Goal: Complete application form

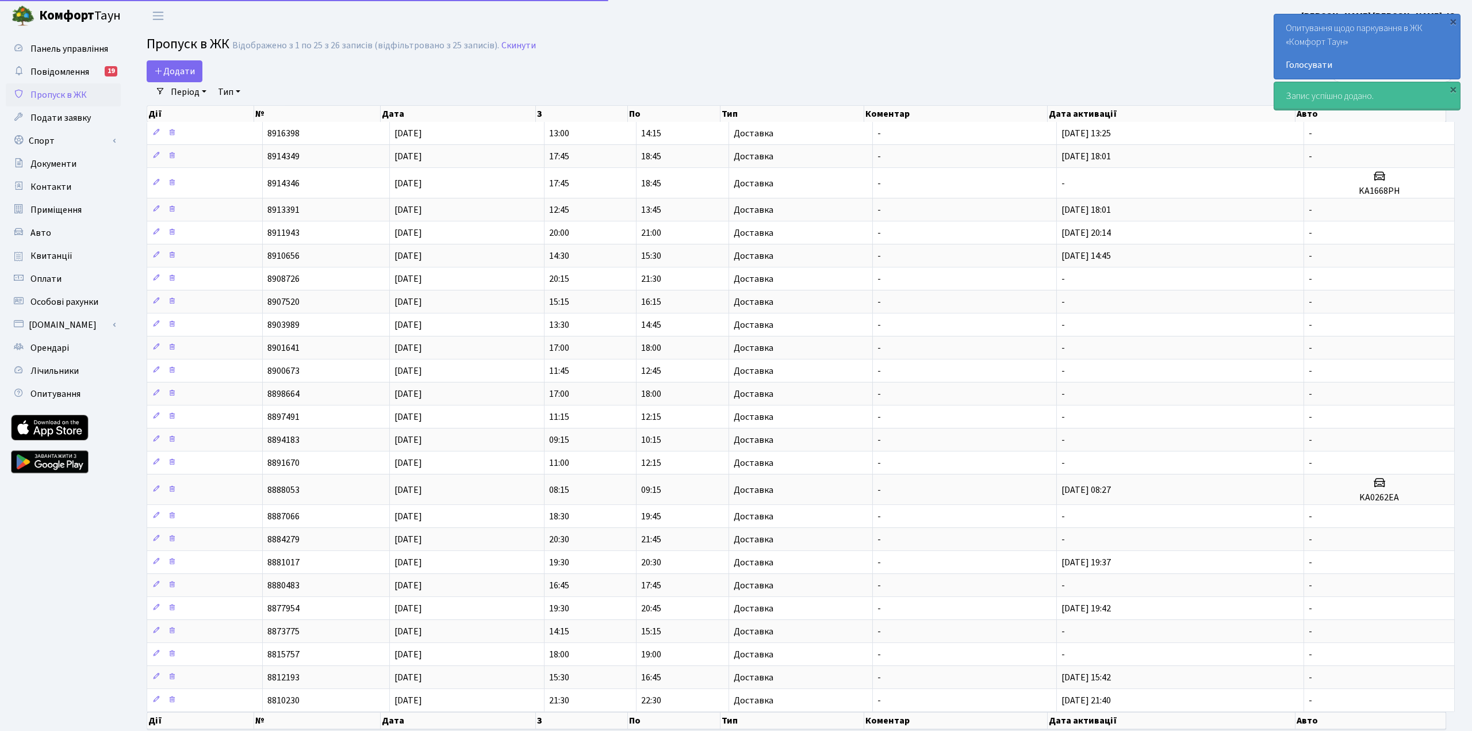
select select "25"
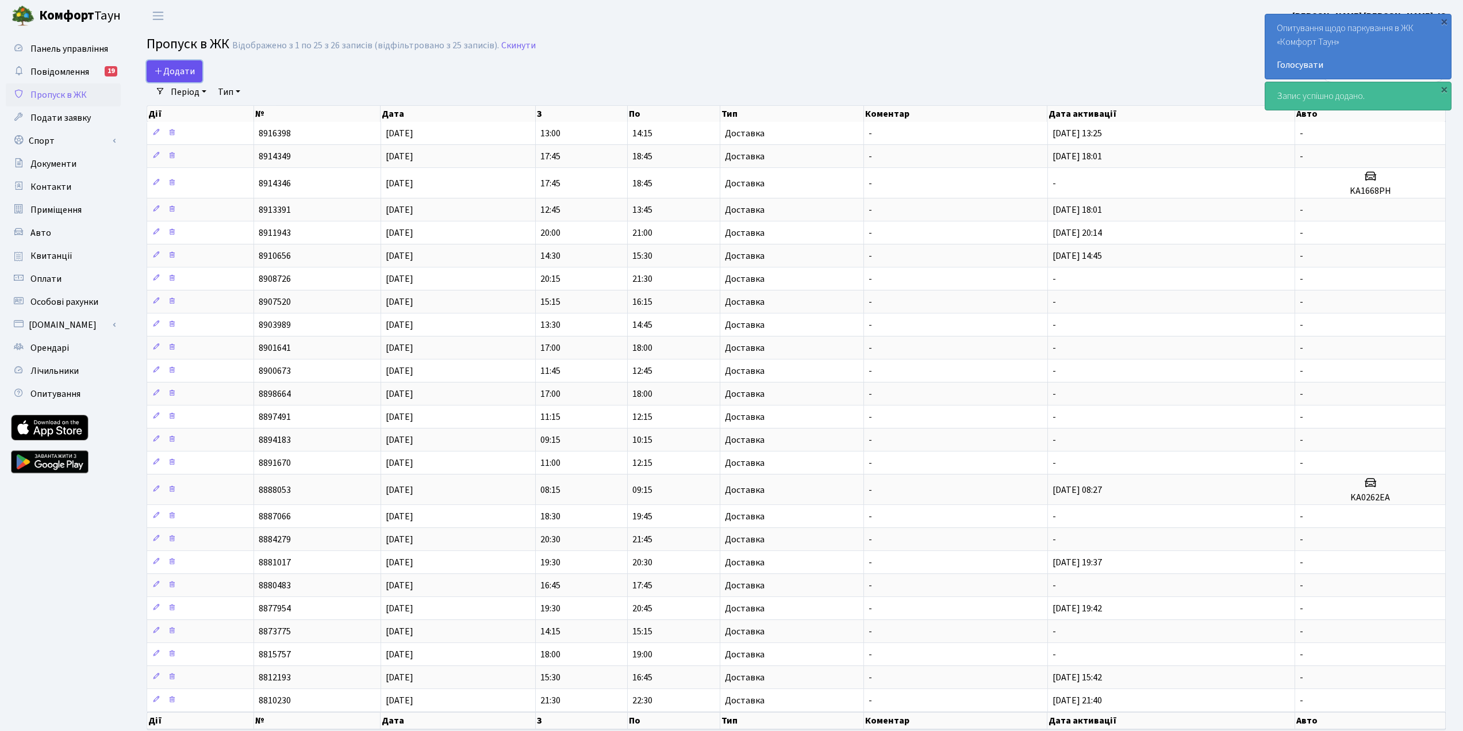
click at [175, 76] on span "Додати" at bounding box center [174, 71] width 41 height 13
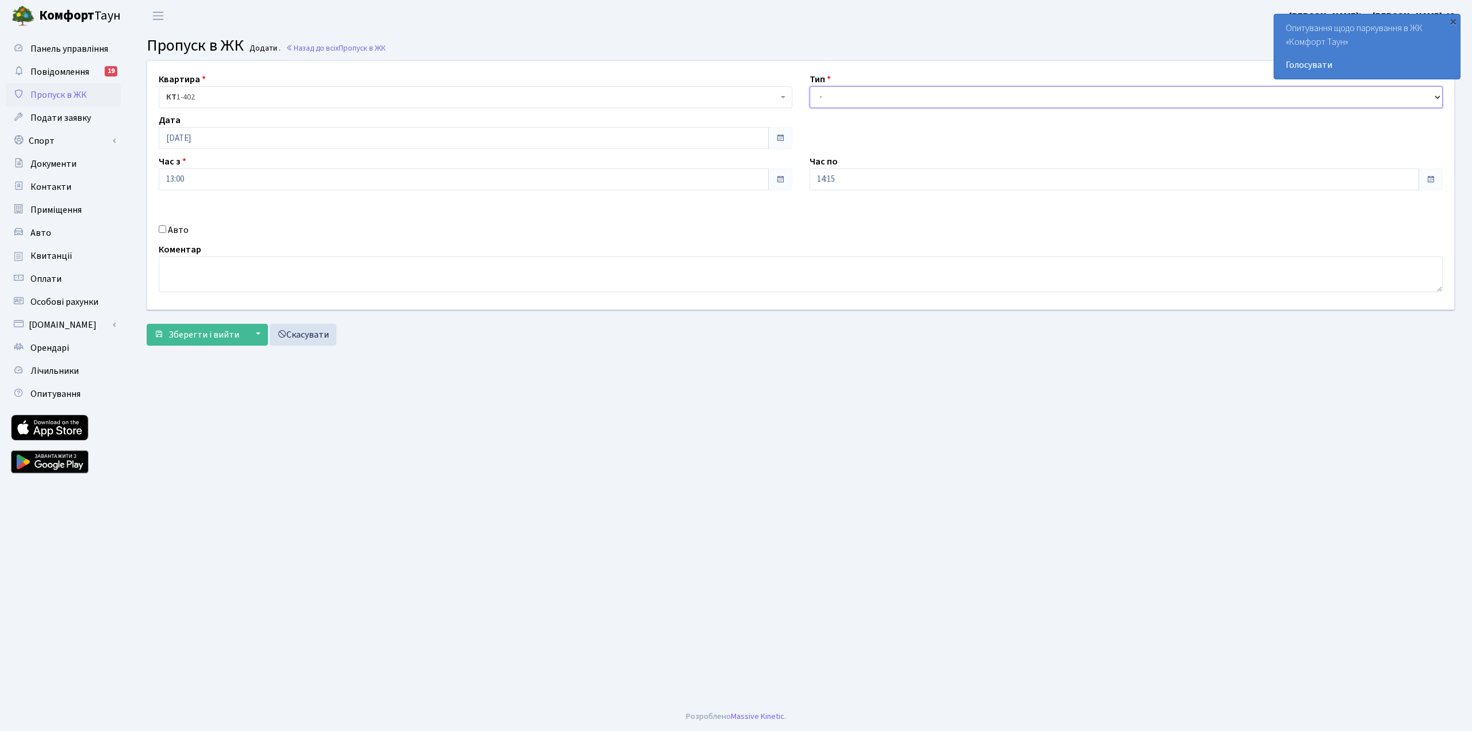
click at [884, 104] on select "- Доставка Таксі Гості Сервіс" at bounding box center [1127, 97] width 634 height 22
select select "1"
click at [810, 86] on select "- Доставка Таксі Гості Сервіс" at bounding box center [1127, 97] width 634 height 22
click at [205, 336] on span "Зберегти і вийти" at bounding box center [203, 334] width 71 height 13
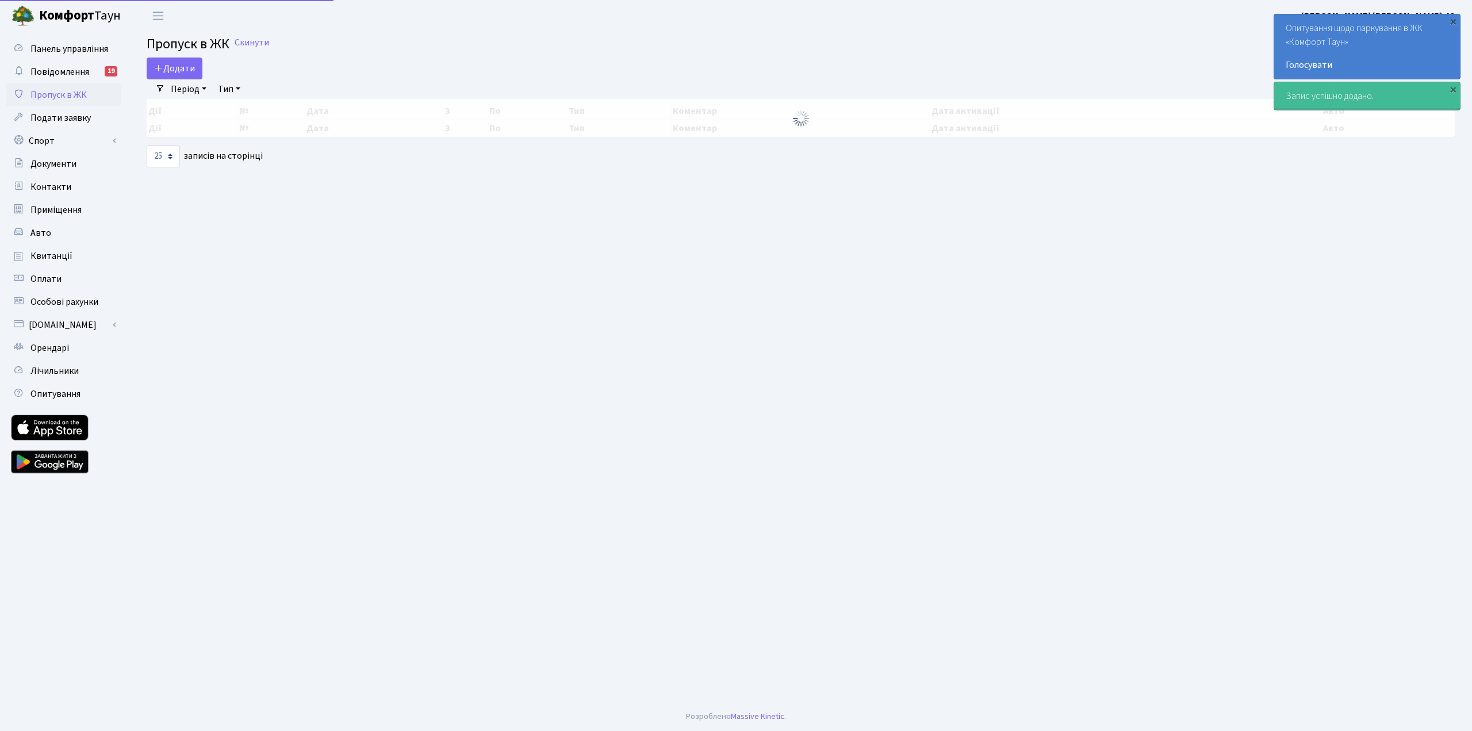
select select "25"
